Goal: Information Seeking & Learning: Compare options

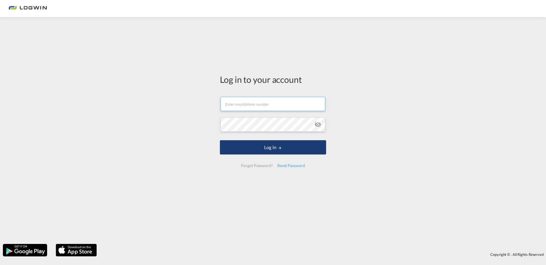
type input "[EMAIL_ADDRESS][PERSON_NAME][DOMAIN_NAME]"
click at [281, 148] on md-icon "LOGIN" at bounding box center [280, 148] width 4 height 4
